Goal: Entertainment & Leisure: Consume media (video, audio)

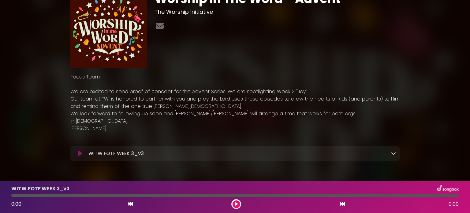
scroll to position [50, 0]
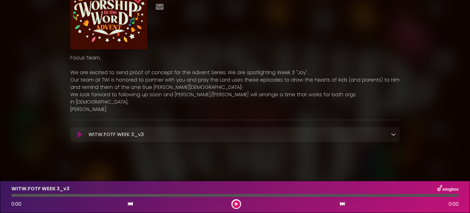
click at [80, 135] on icon at bounding box center [80, 134] width 5 height 6
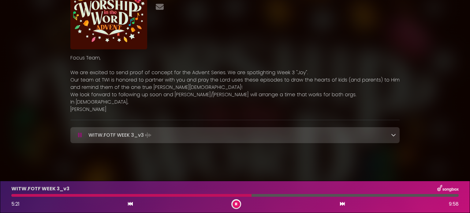
click at [252, 195] on div at bounding box center [235, 195] width 448 height 3
click at [278, 196] on div at bounding box center [235, 195] width 448 height 3
click at [266, 194] on div at bounding box center [145, 195] width 268 height 3
click at [256, 195] on div at bounding box center [138, 195] width 255 height 3
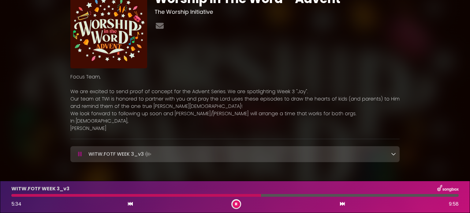
scroll to position [51, 0]
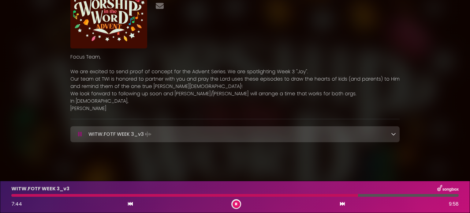
click at [380, 194] on div at bounding box center [235, 195] width 448 height 3
click at [403, 196] on div at bounding box center [235, 195] width 448 height 3
click at [425, 195] on div at bounding box center [235, 195] width 448 height 3
click at [416, 194] on div at bounding box center [218, 195] width 415 height 3
